Goal: Find specific fact: Find specific fact

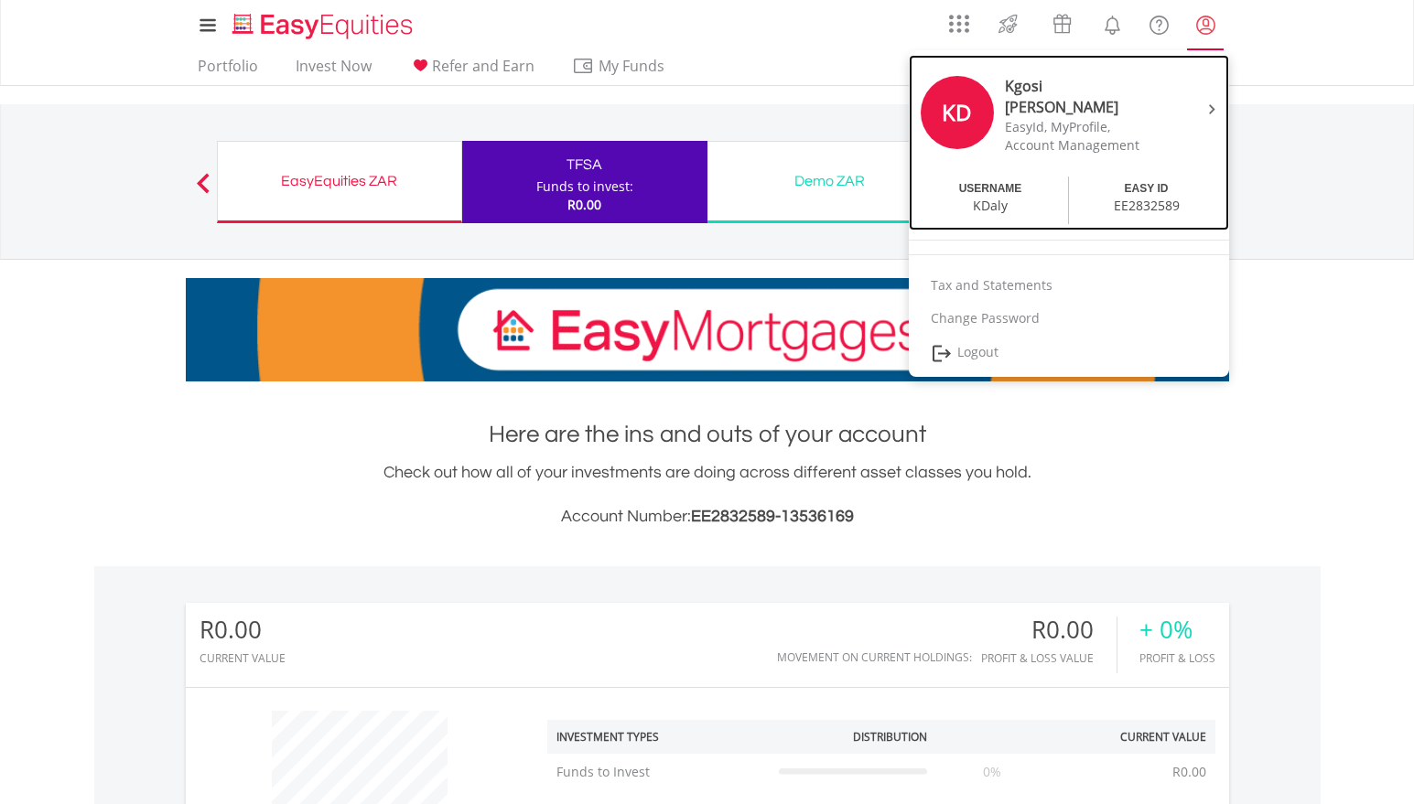
click at [1211, 102] on div at bounding box center [1208, 108] width 27 height 18
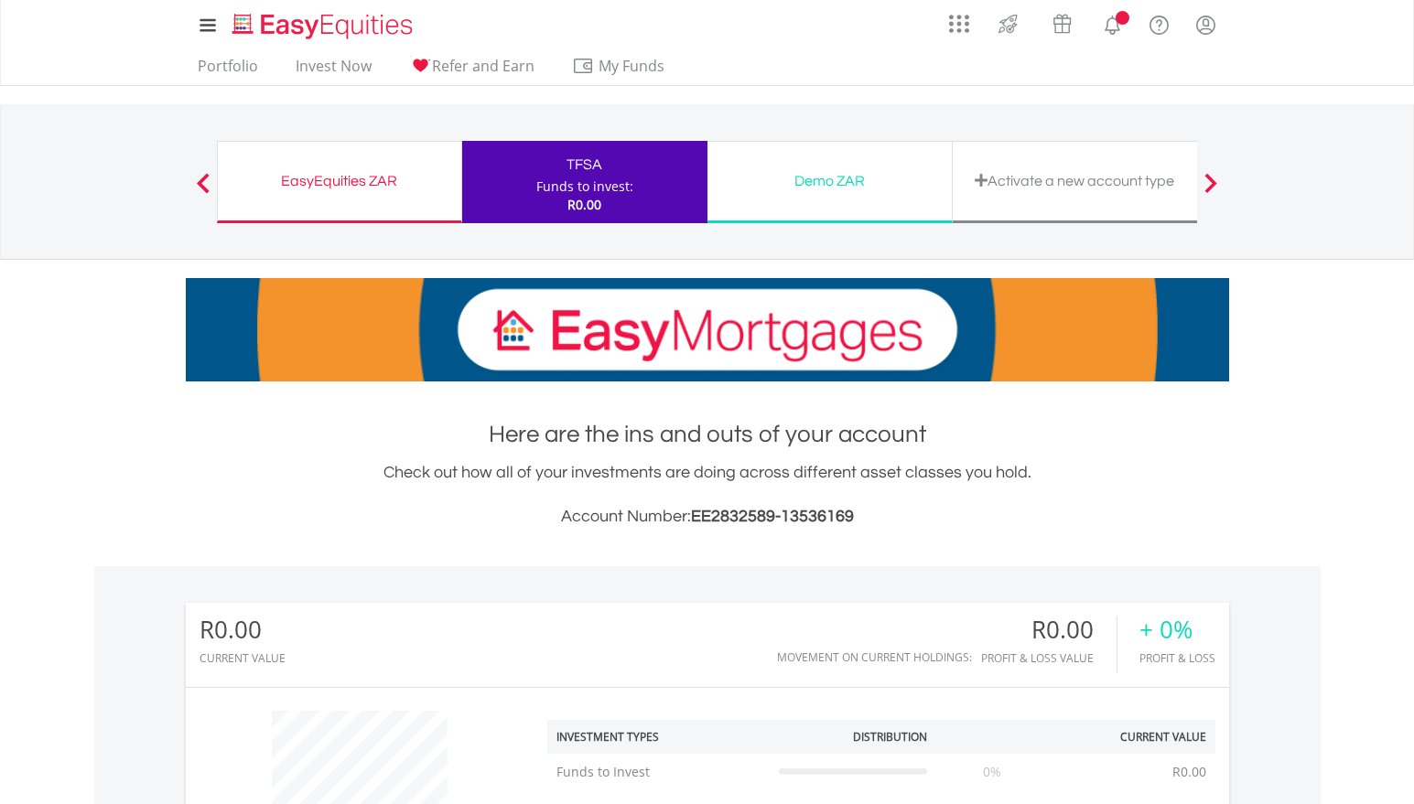
scroll to position [176, 348]
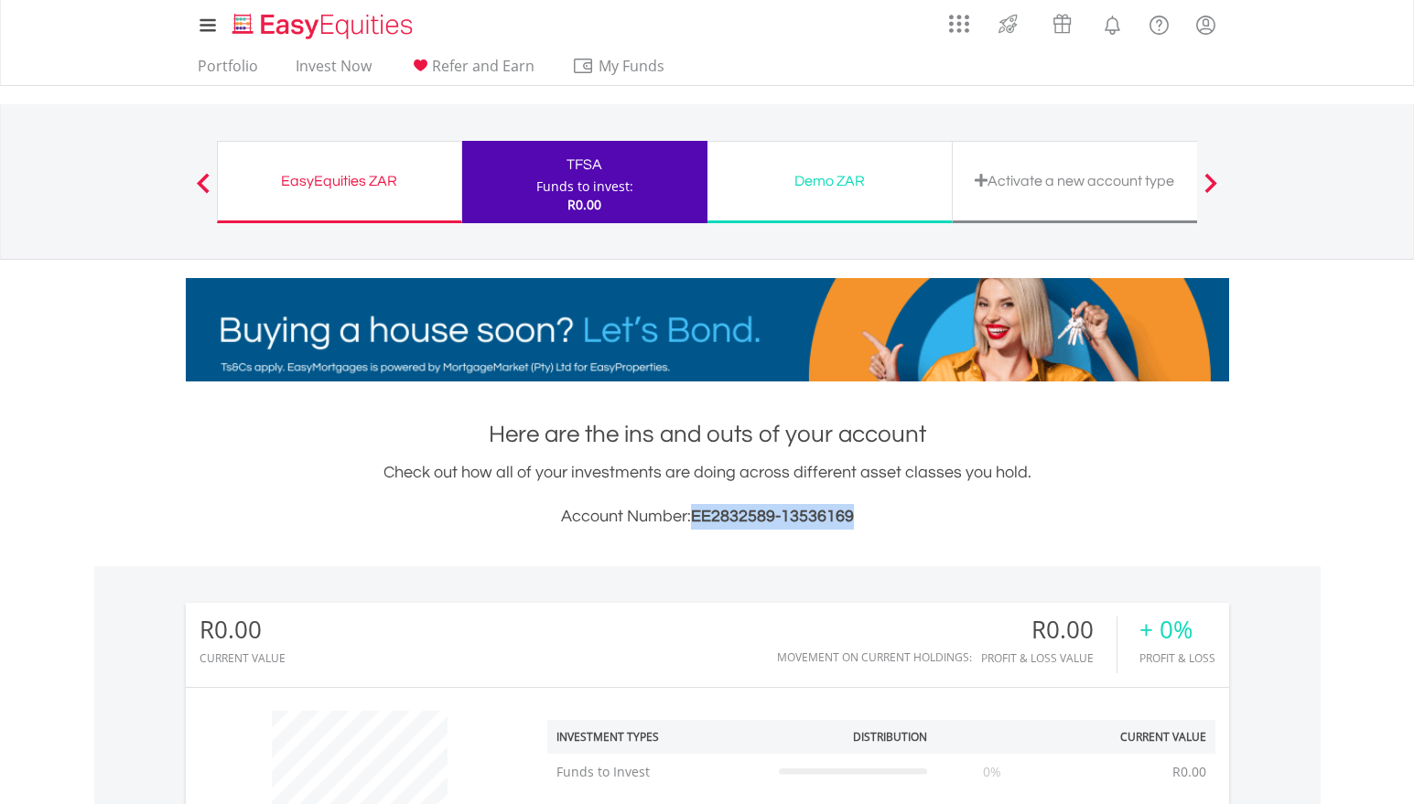
drag, startPoint x: 856, startPoint y: 511, endPoint x: 691, endPoint y: 503, distance: 164.9
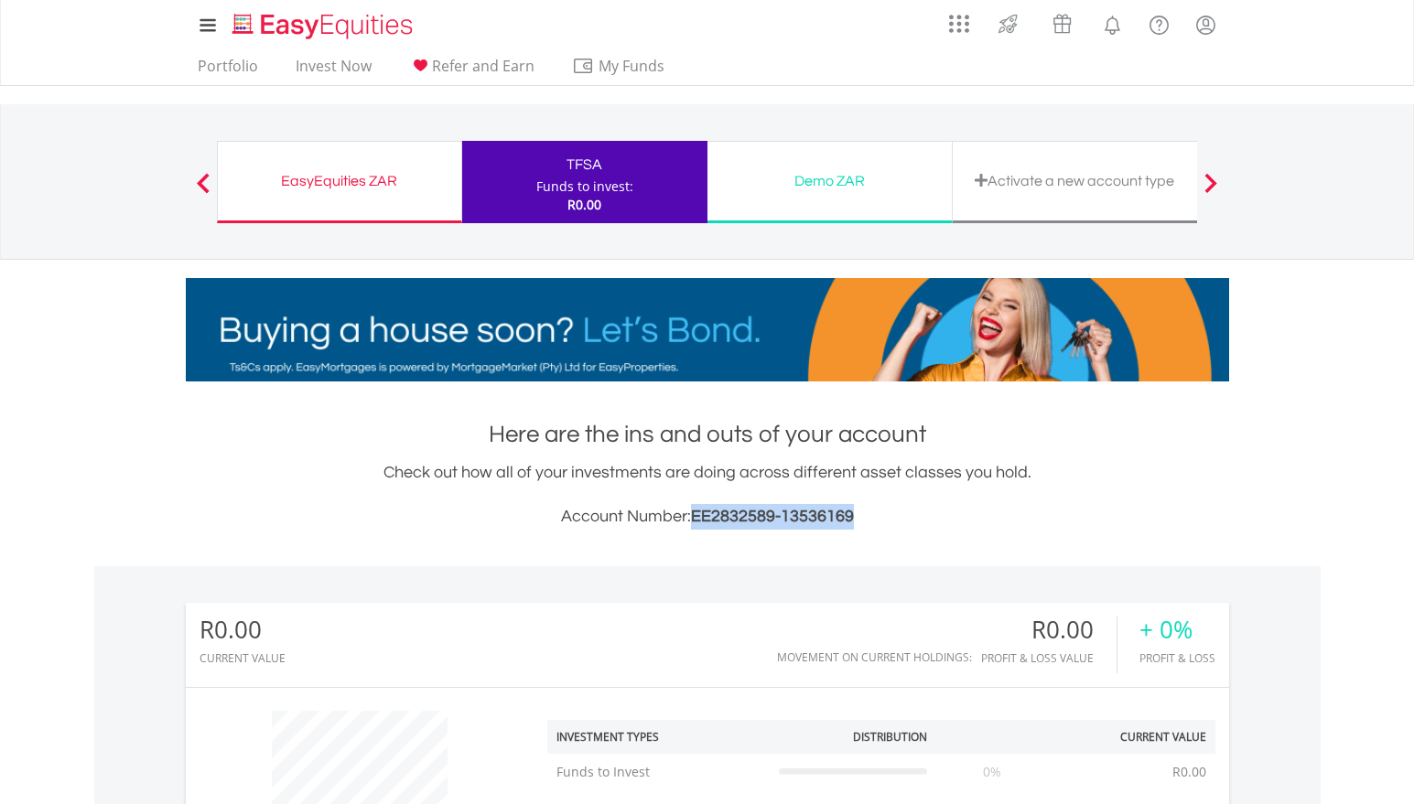
click at [691, 504] on h3 "Account Number: EE2832589-13536169" at bounding box center [707, 517] width 1043 height 26
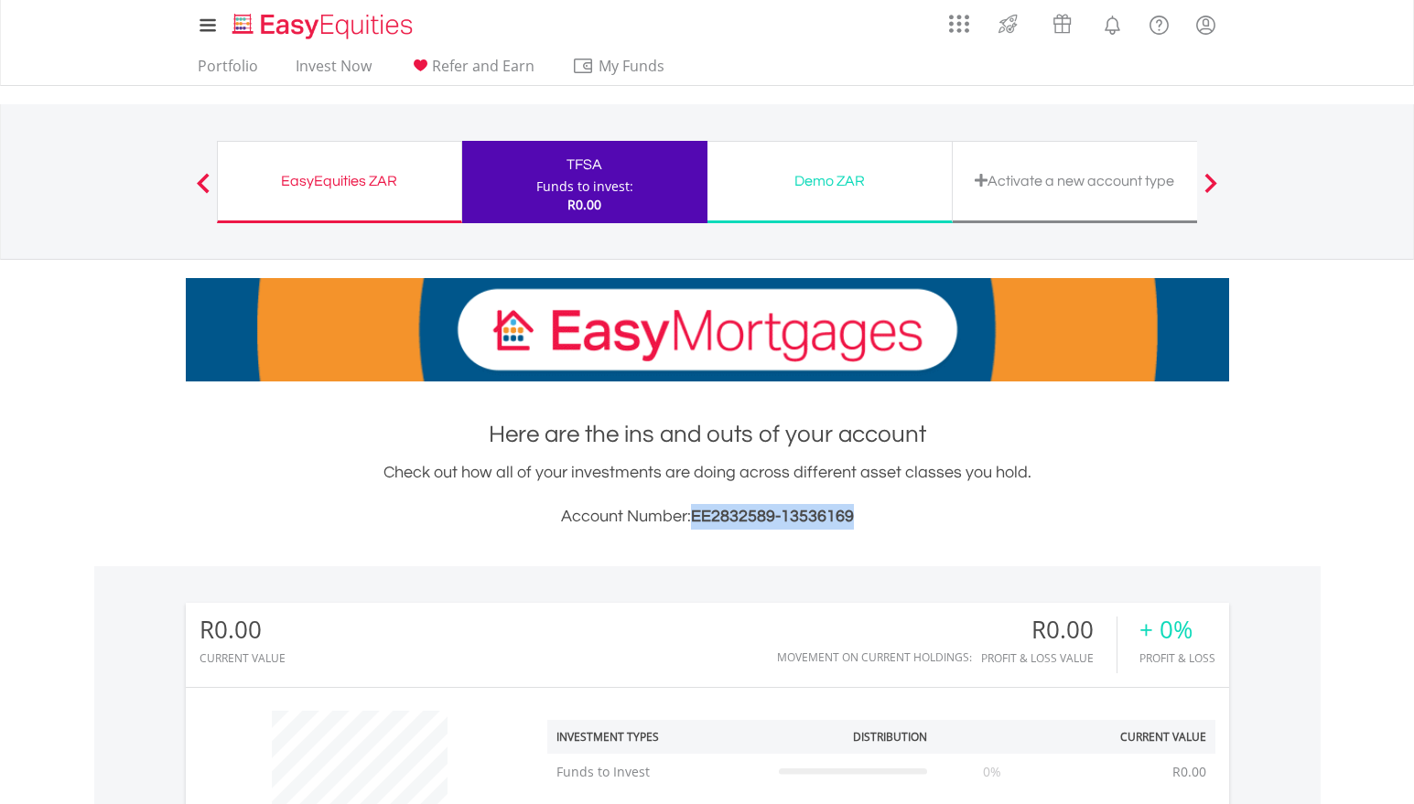
copy span "EE2832589-13536169"
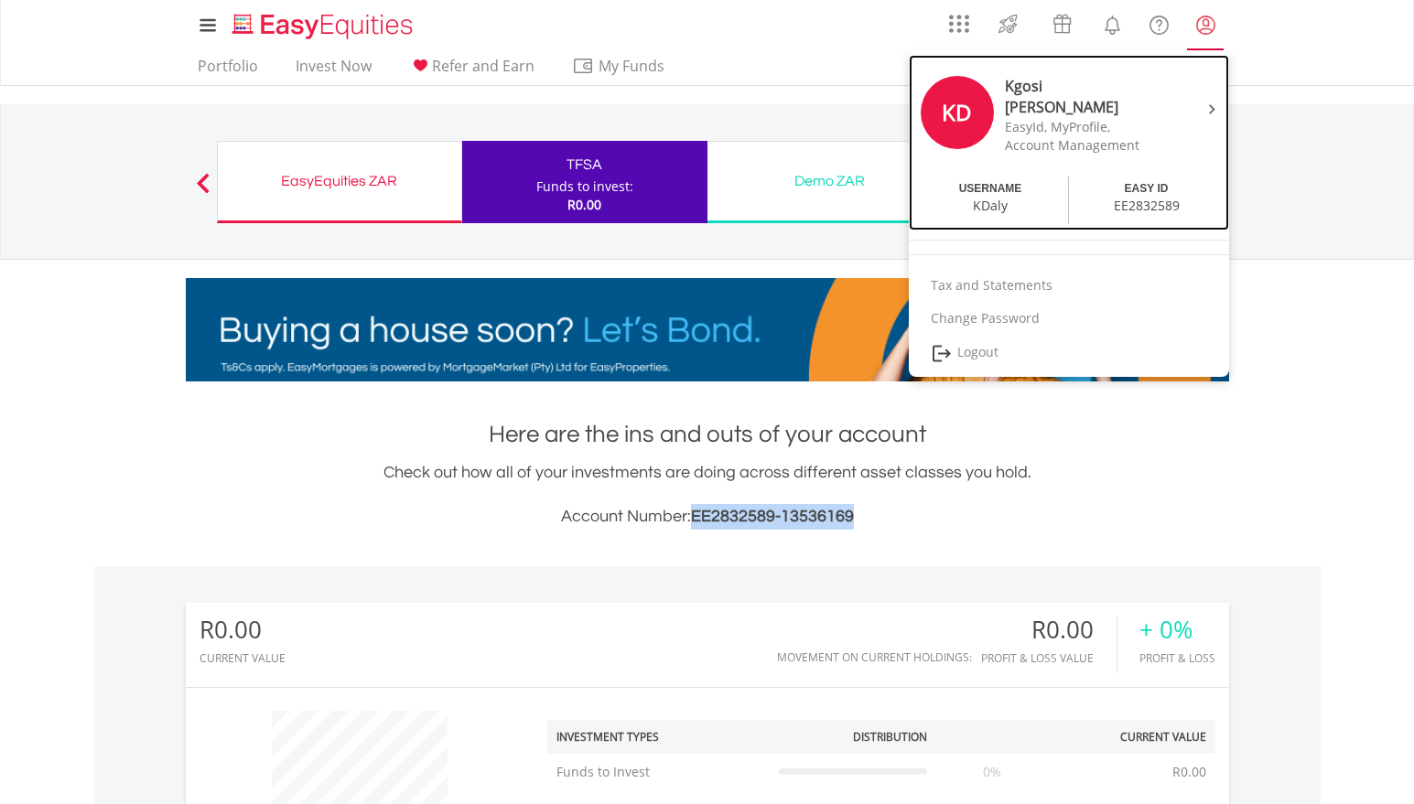
click at [1213, 101] on div at bounding box center [1208, 108] width 27 height 18
